Goal: Information Seeking & Learning: Find specific fact

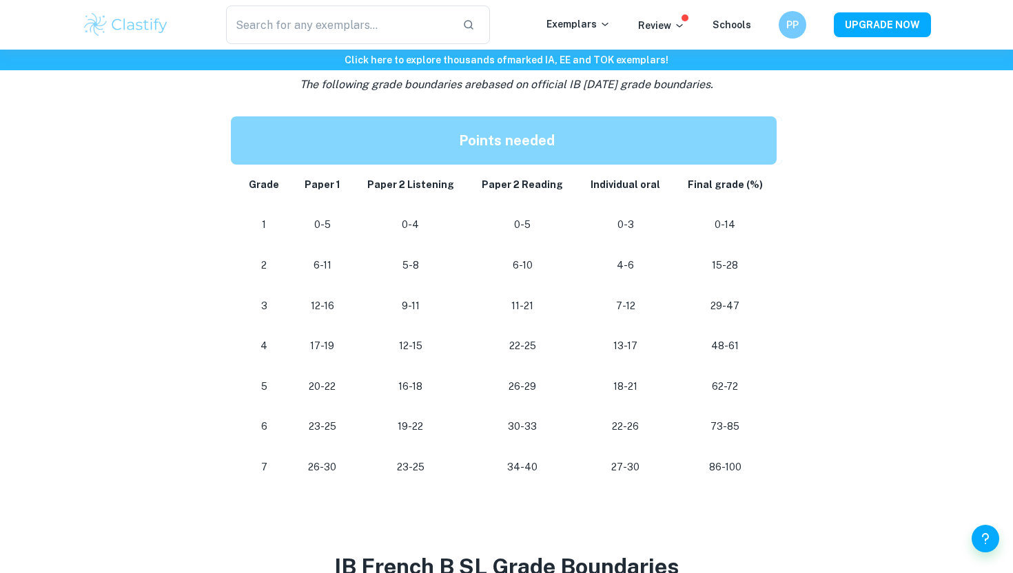
scroll to position [698, 0]
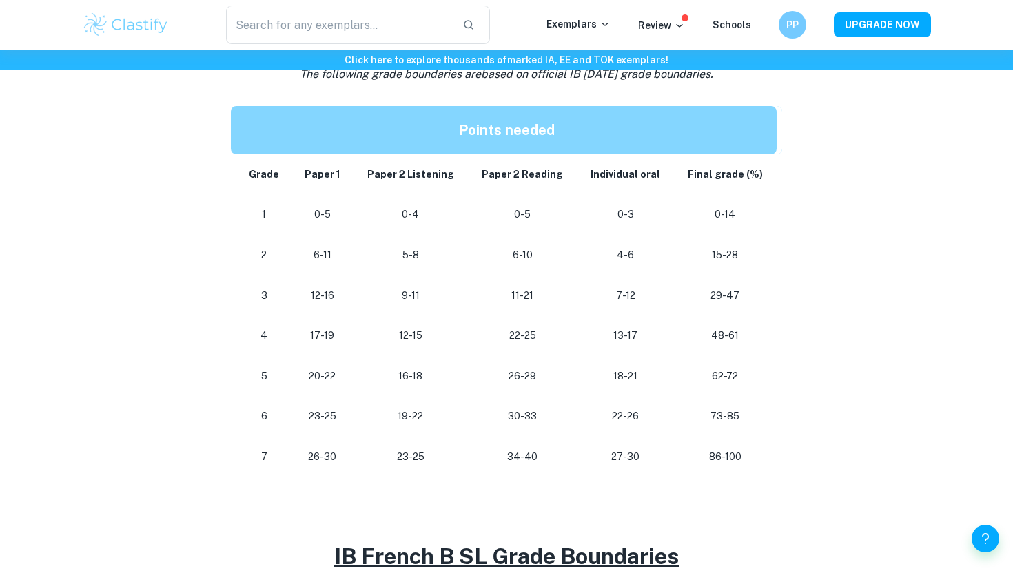
drag, startPoint x: 387, startPoint y: 459, endPoint x: 472, endPoint y: 459, distance: 84.8
click at [472, 459] on tr "[PHONE_NUMBER] [PHONE_NUMBER] 86-100" at bounding box center [506, 457] width 551 height 41
click at [472, 459] on td "34-40" at bounding box center [522, 457] width 109 height 41
drag, startPoint x: 392, startPoint y: 454, endPoint x: 454, endPoint y: 454, distance: 62.0
click at [451, 454] on p "23-25" at bounding box center [410, 457] width 93 height 19
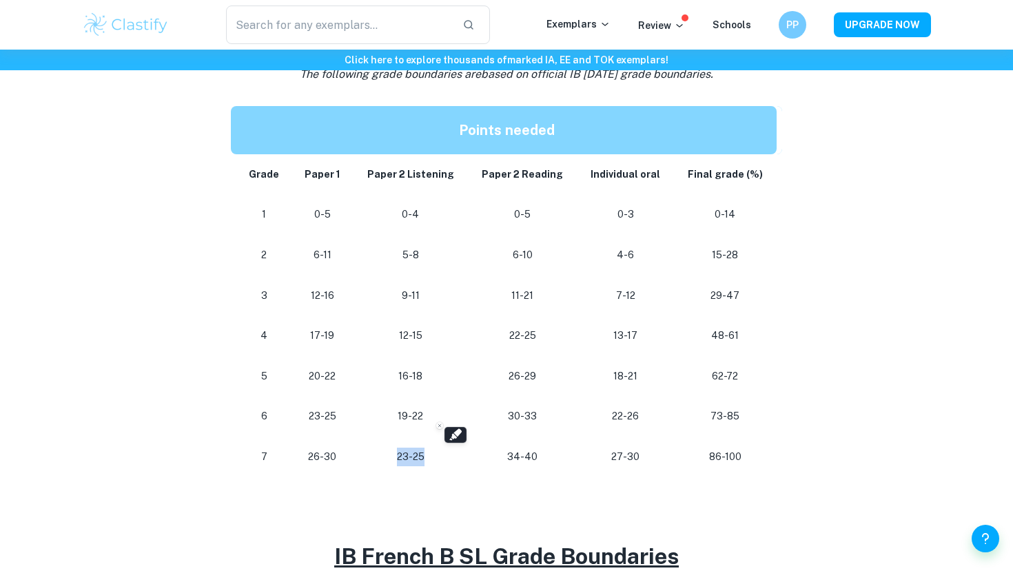
click at [454, 454] on p "23-25" at bounding box center [410, 457] width 93 height 19
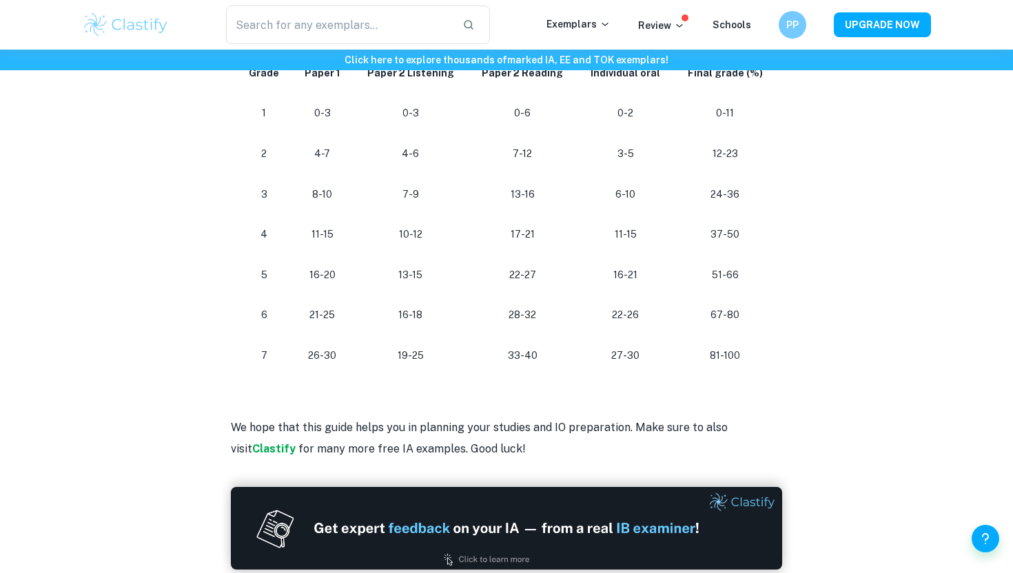
scroll to position [1344, 0]
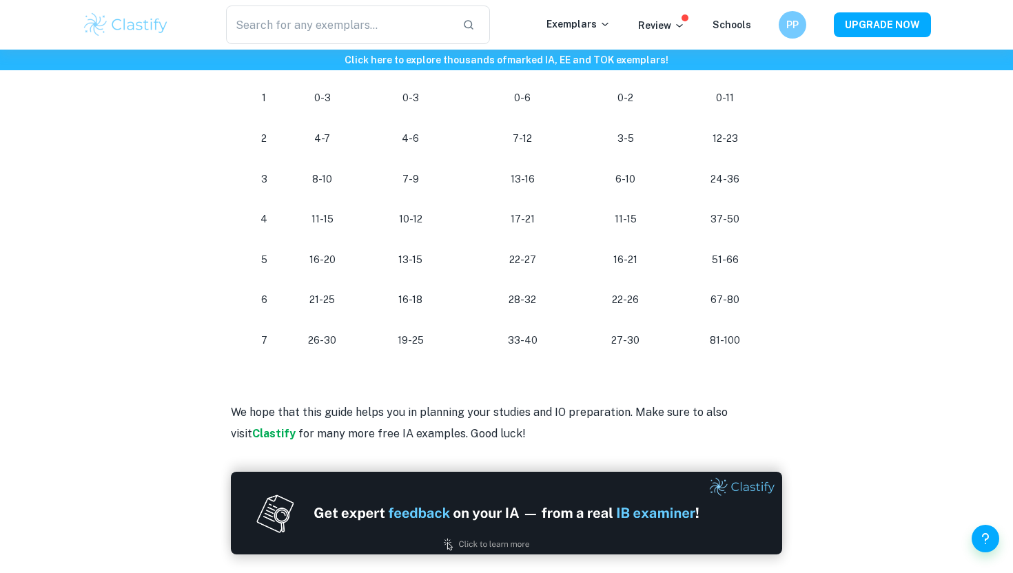
drag, startPoint x: 394, startPoint y: 344, endPoint x: 454, endPoint y: 344, distance: 59.3
click at [453, 344] on p "19-25" at bounding box center [410, 341] width 93 height 19
click at [454, 344] on p "19-25" at bounding box center [410, 341] width 93 height 19
drag, startPoint x: 396, startPoint y: 343, endPoint x: 471, endPoint y: 343, distance: 75.1
click at [471, 343] on tr "[PHONE_NUMBER] [PHONE_NUMBER] 81-100" at bounding box center [506, 341] width 551 height 41
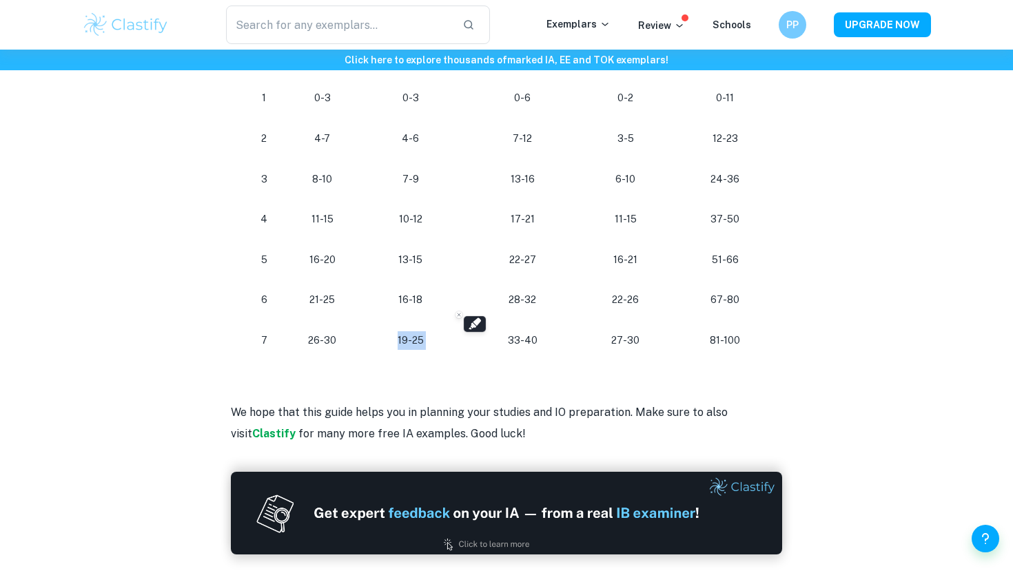
click at [471, 343] on td "33-40" at bounding box center [522, 341] width 109 height 41
drag, startPoint x: 385, startPoint y: 343, endPoint x: 492, endPoint y: 343, distance: 107.5
click at [492, 343] on tr "[PHONE_NUMBER] [PHONE_NUMBER] 81-100" at bounding box center [506, 341] width 551 height 41
click at [492, 343] on p "33-40" at bounding box center [522, 341] width 87 height 19
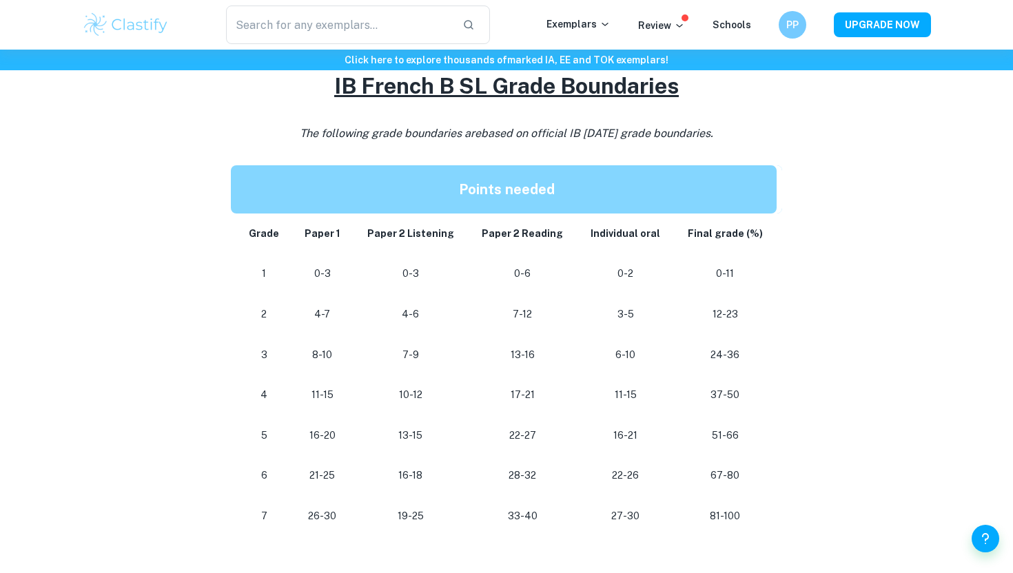
scroll to position [1177, 0]
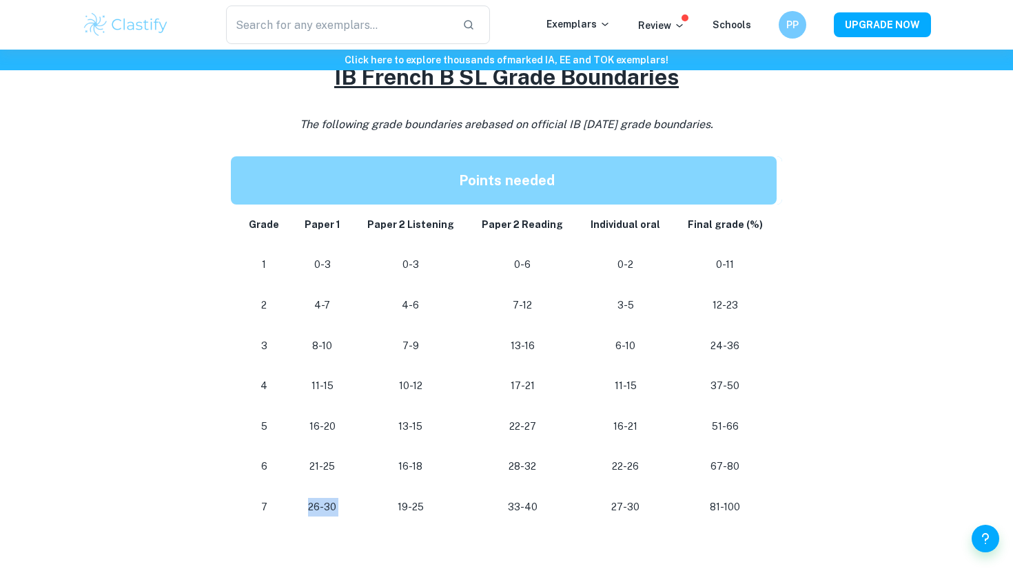
drag, startPoint x: 303, startPoint y: 507, endPoint x: 396, endPoint y: 507, distance: 93.1
click at [396, 507] on tr "[PHONE_NUMBER] [PHONE_NUMBER] 81-100" at bounding box center [506, 507] width 551 height 41
click at [396, 507] on p "19-25" at bounding box center [410, 507] width 93 height 19
drag, startPoint x: 324, startPoint y: 507, endPoint x: 445, endPoint y: 507, distance: 121.3
click at [445, 507] on tr "[PHONE_NUMBER] [PHONE_NUMBER] 81-100" at bounding box center [506, 507] width 551 height 41
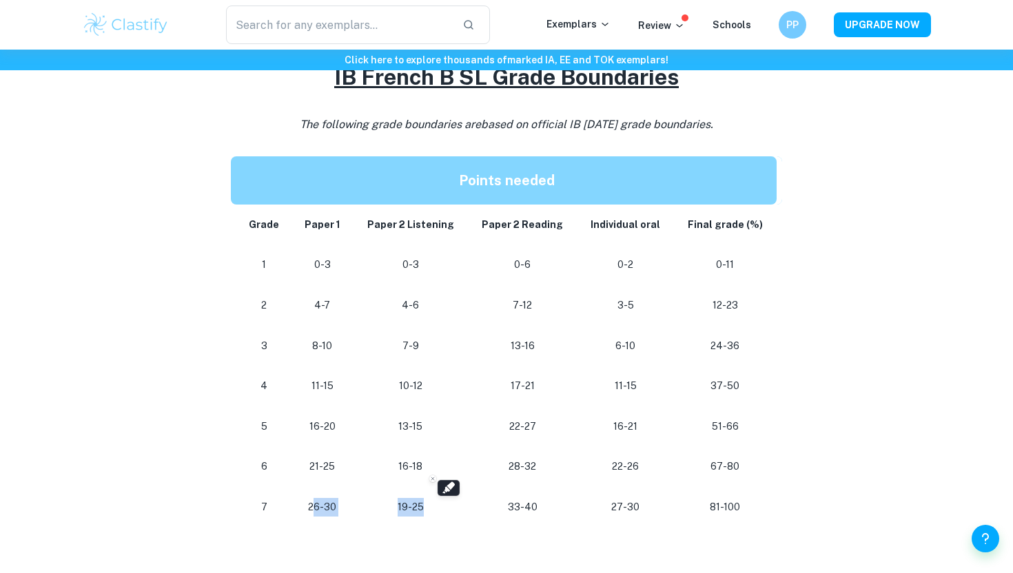
click at [445, 507] on p "19-25" at bounding box center [410, 507] width 93 height 19
drag, startPoint x: 289, startPoint y: 505, endPoint x: 436, endPoint y: 505, distance: 146.8
click at [433, 505] on tr "[PHONE_NUMBER] [PHONE_NUMBER] 81-100" at bounding box center [506, 507] width 551 height 41
click at [436, 505] on p "19-25" at bounding box center [410, 507] width 93 height 19
drag, startPoint x: 501, startPoint y: 511, endPoint x: 591, endPoint y: 511, distance: 89.6
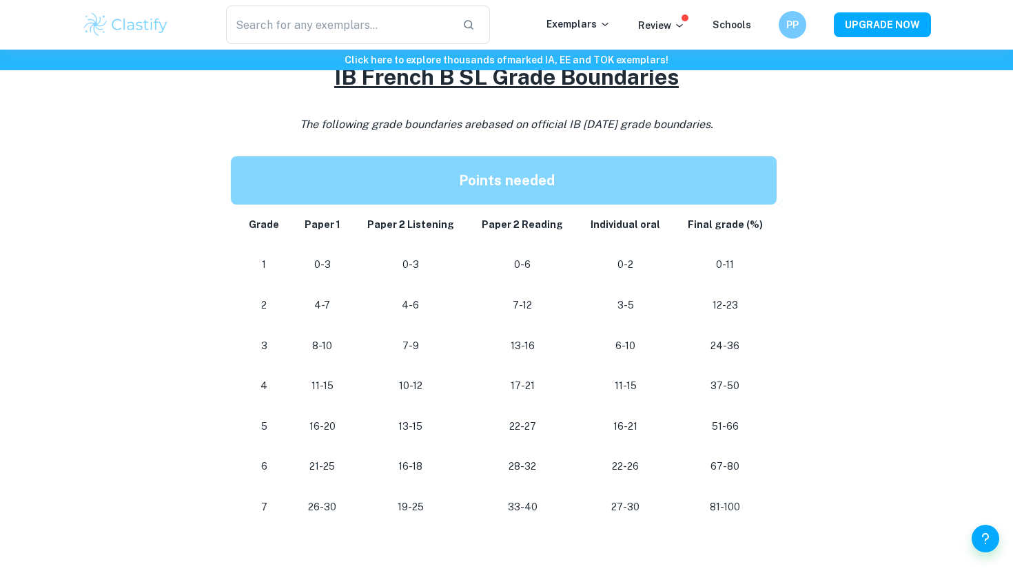
click at [590, 511] on tr "[PHONE_NUMBER] [PHONE_NUMBER] 81-100" at bounding box center [506, 507] width 551 height 41
click at [591, 511] on p "27-30" at bounding box center [625, 507] width 74 height 19
drag, startPoint x: 498, startPoint y: 511, endPoint x: 607, endPoint y: 511, distance: 108.9
click at [607, 511] on tr "[PHONE_NUMBER] [PHONE_NUMBER] 81-100" at bounding box center [506, 507] width 551 height 41
click at [607, 511] on p "27-30" at bounding box center [625, 507] width 74 height 19
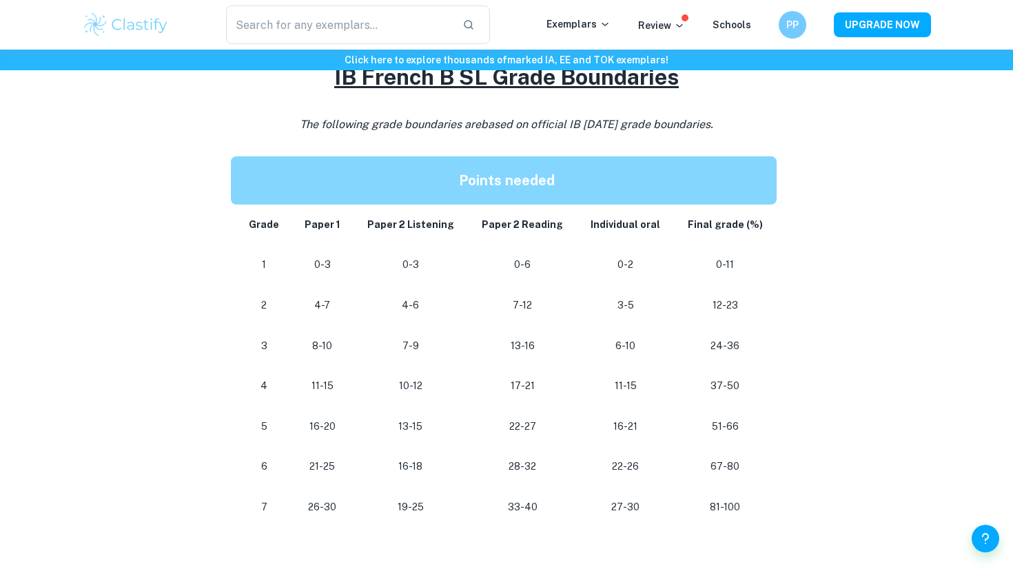
drag, startPoint x: 296, startPoint y: 511, endPoint x: 343, endPoint y: 511, distance: 46.2
click at [343, 511] on td "26-30" at bounding box center [322, 507] width 61 height 41
click at [343, 511] on p "26-30" at bounding box center [322, 507] width 39 height 19
drag, startPoint x: 298, startPoint y: 511, endPoint x: 362, endPoint y: 511, distance: 63.4
click at [362, 511] on tr "[PHONE_NUMBER] [PHONE_NUMBER] 81-100" at bounding box center [506, 507] width 551 height 41
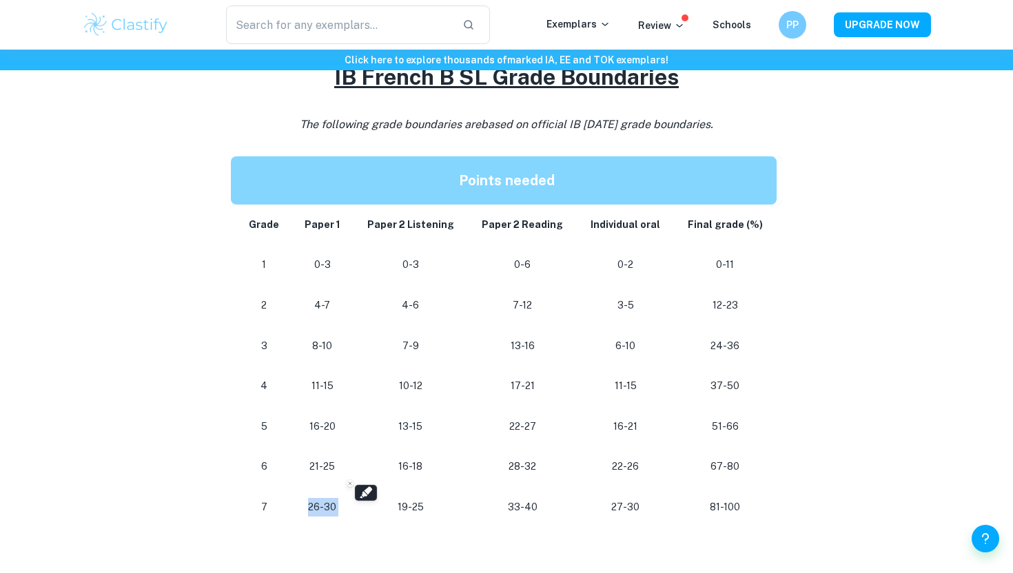
click at [362, 511] on td "19-25" at bounding box center [410, 507] width 115 height 41
drag, startPoint x: 601, startPoint y: 506, endPoint x: 660, endPoint y: 505, distance: 59.3
click at [660, 506] on p "27-30" at bounding box center [625, 507] width 74 height 19
click at [660, 505] on p "27-30" at bounding box center [625, 507] width 74 height 19
drag, startPoint x: 607, startPoint y: 505, endPoint x: 669, endPoint y: 505, distance: 62.0
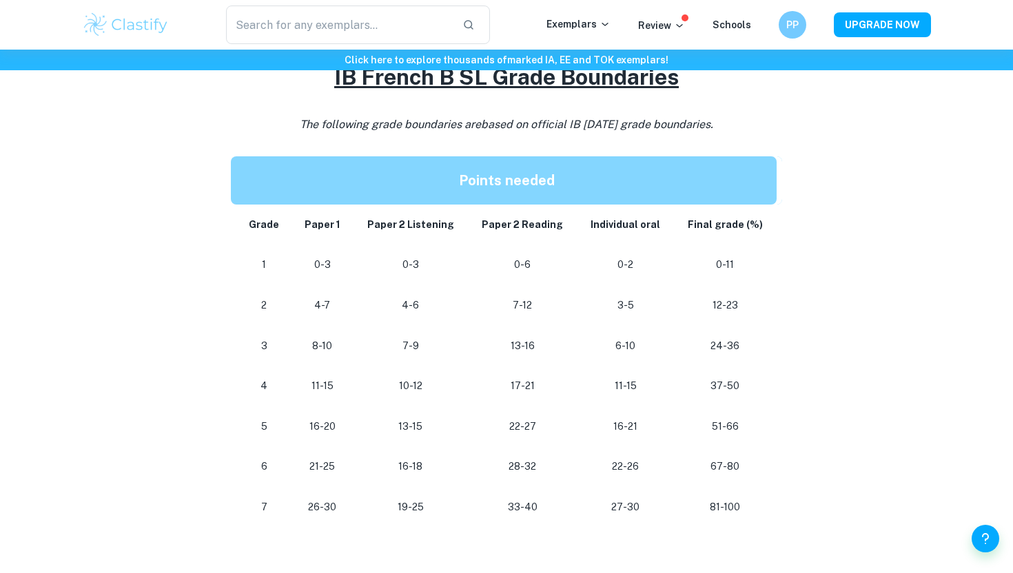
click at [669, 505] on td "27-30" at bounding box center [625, 507] width 96 height 41
click at [667, 505] on td "27-30" at bounding box center [625, 507] width 96 height 41
drag, startPoint x: 594, startPoint y: 505, endPoint x: 658, endPoint y: 505, distance: 64.1
click at [658, 505] on p "27-30" at bounding box center [625, 507] width 74 height 19
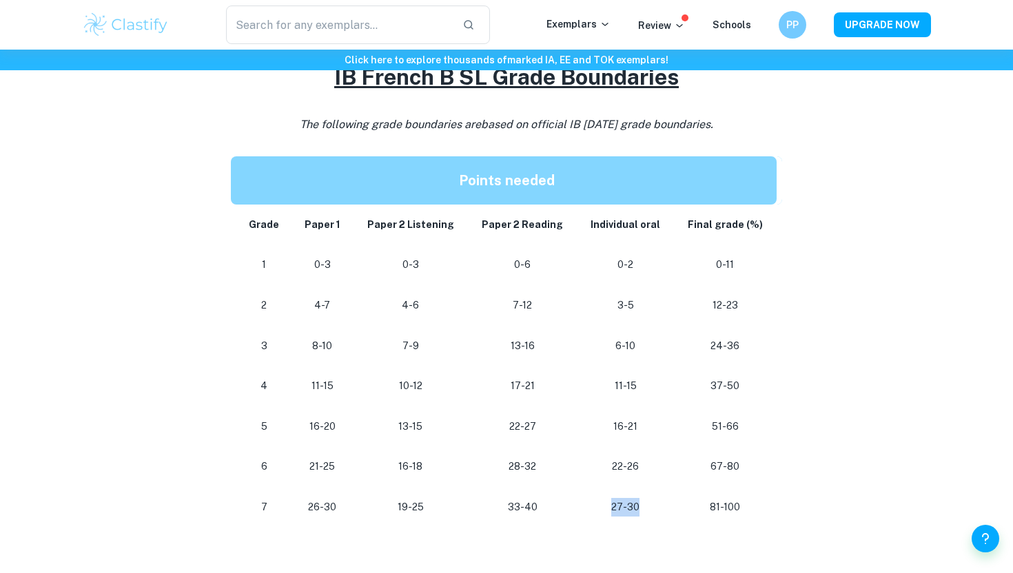
drag, startPoint x: 602, startPoint y: 505, endPoint x: 676, endPoint y: 505, distance: 74.4
click at [676, 505] on tr "[PHONE_NUMBER] [PHONE_NUMBER] 81-100" at bounding box center [506, 507] width 551 height 41
click at [675, 505] on td "81-100" at bounding box center [728, 507] width 108 height 41
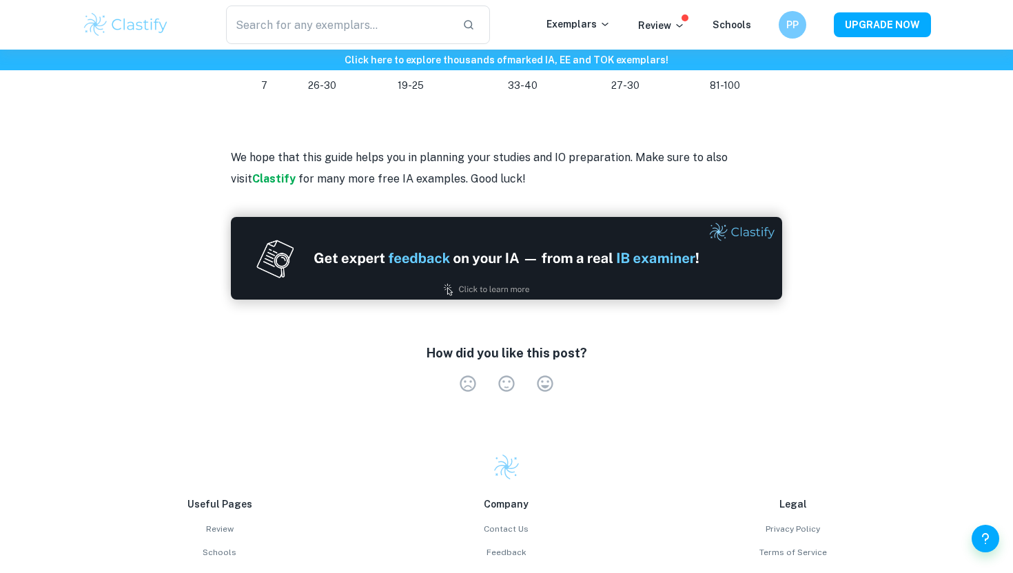
scroll to position [1604, 0]
